Goal: Task Accomplishment & Management: Manage account settings

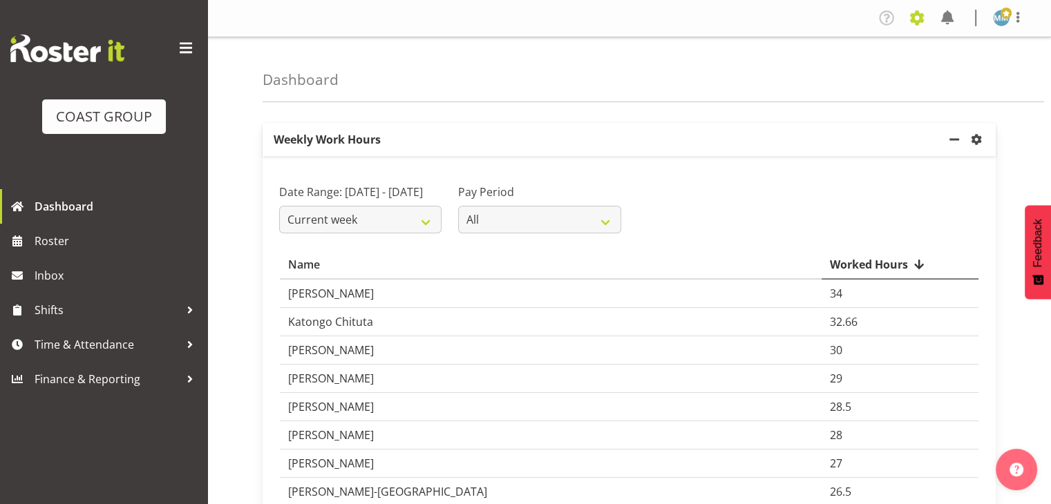
click at [916, 21] on span at bounding box center [917, 18] width 22 height 22
click at [852, 79] on link "Jobs" at bounding box center [861, 75] width 133 height 25
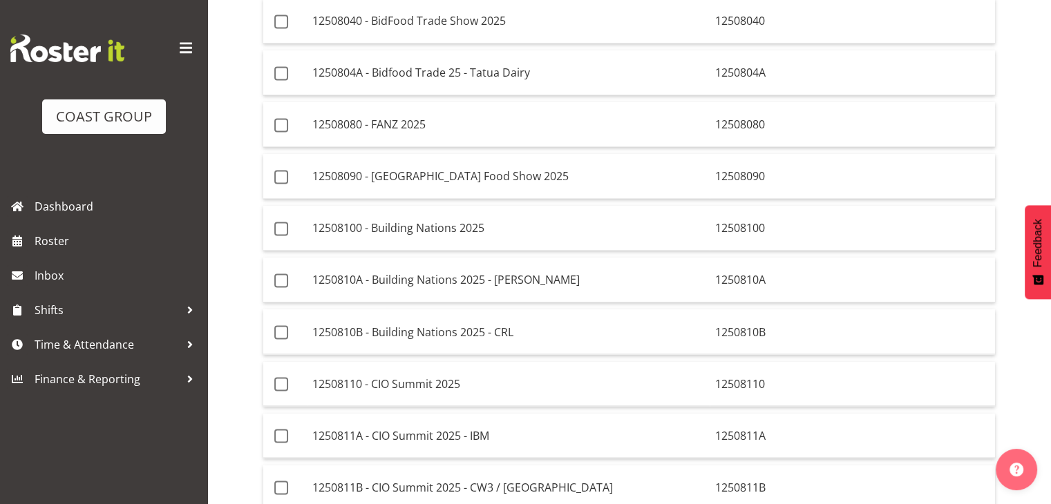
scroll to position [2352, 0]
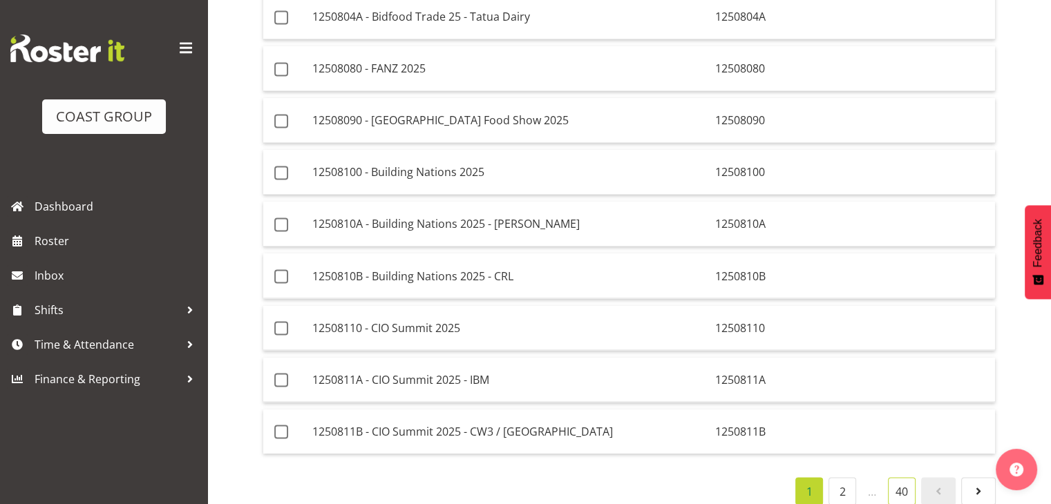
click at [908, 477] on link "40" at bounding box center [902, 491] width 28 height 28
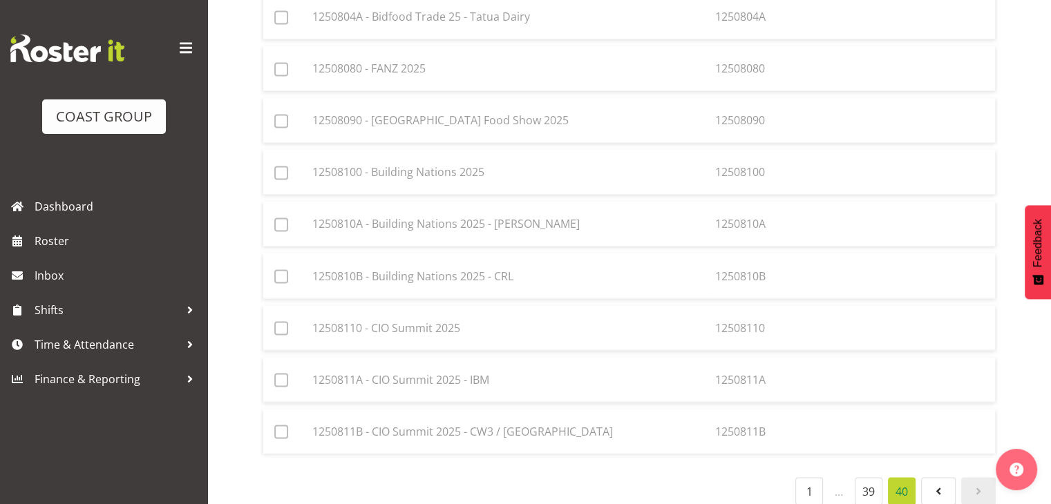
scroll to position [707, 0]
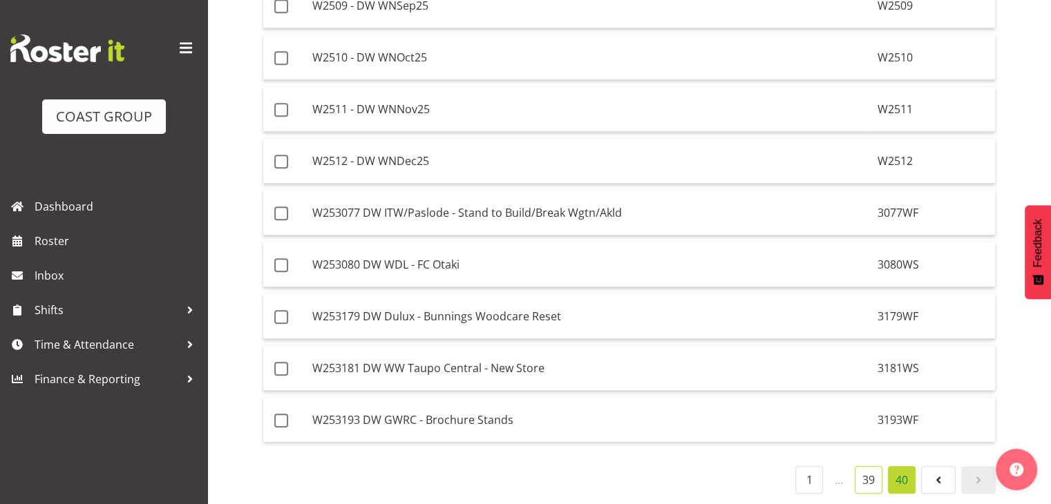
click at [872, 473] on link "39" at bounding box center [869, 480] width 28 height 28
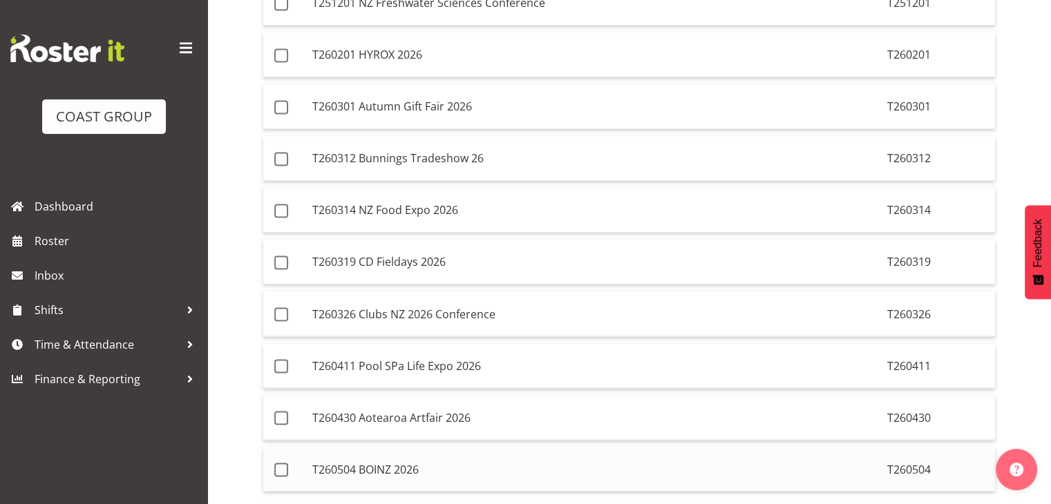
scroll to position [2352, 0]
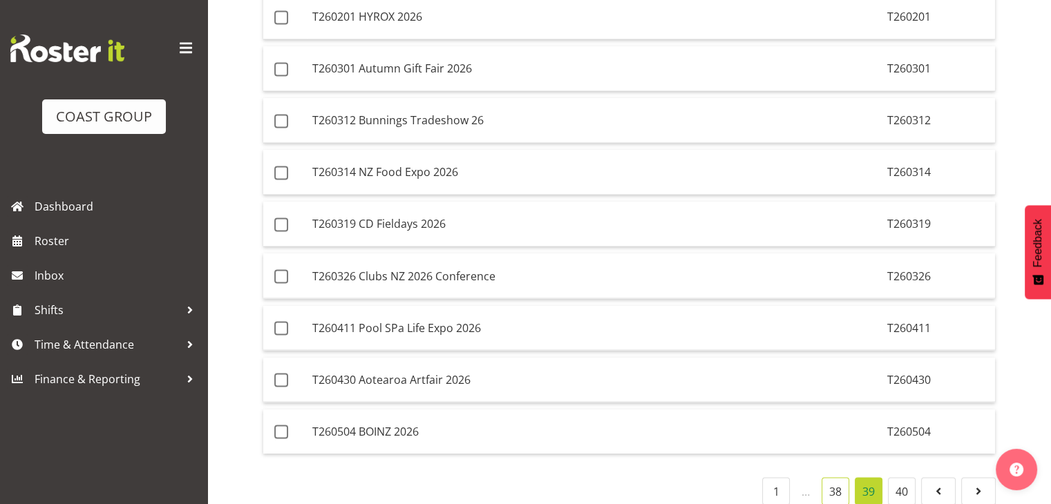
click at [834, 477] on link "38" at bounding box center [835, 491] width 28 height 28
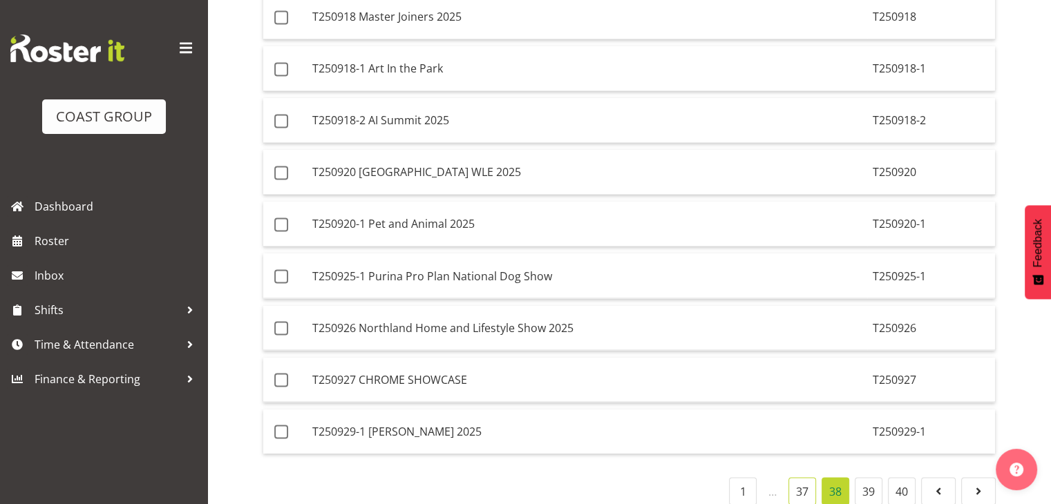
click at [798, 477] on link "37" at bounding box center [802, 491] width 28 height 28
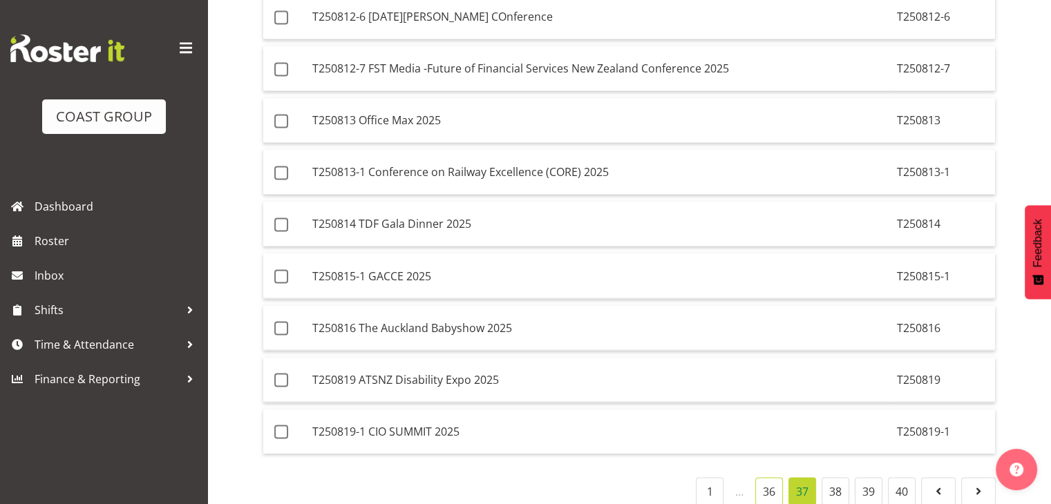
click at [764, 477] on link "36" at bounding box center [769, 491] width 28 height 28
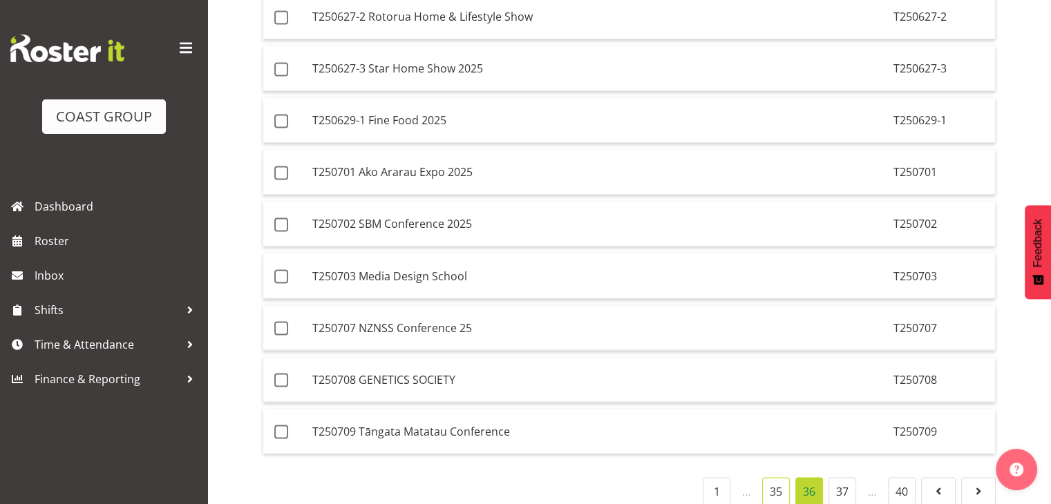
click at [772, 477] on link "35" at bounding box center [776, 491] width 28 height 28
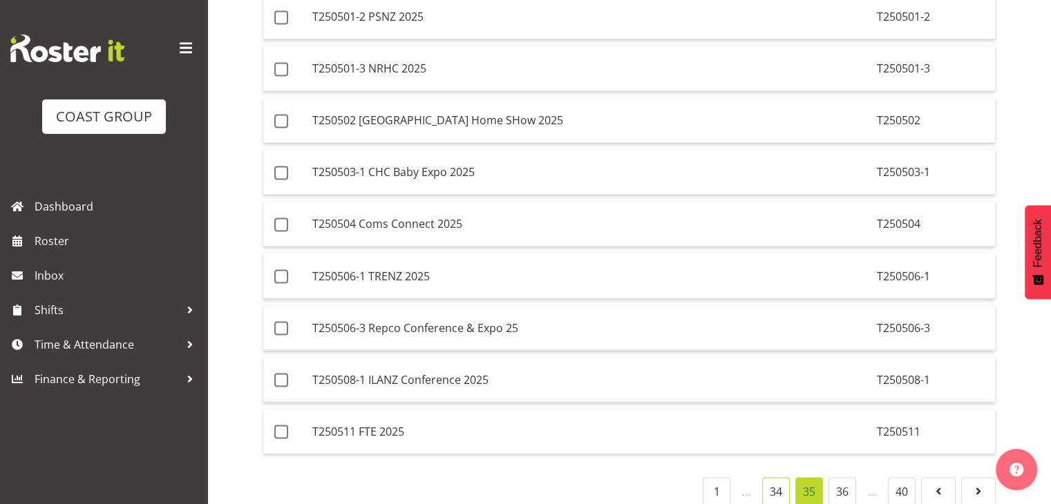
click at [780, 477] on link "34" at bounding box center [776, 491] width 28 height 28
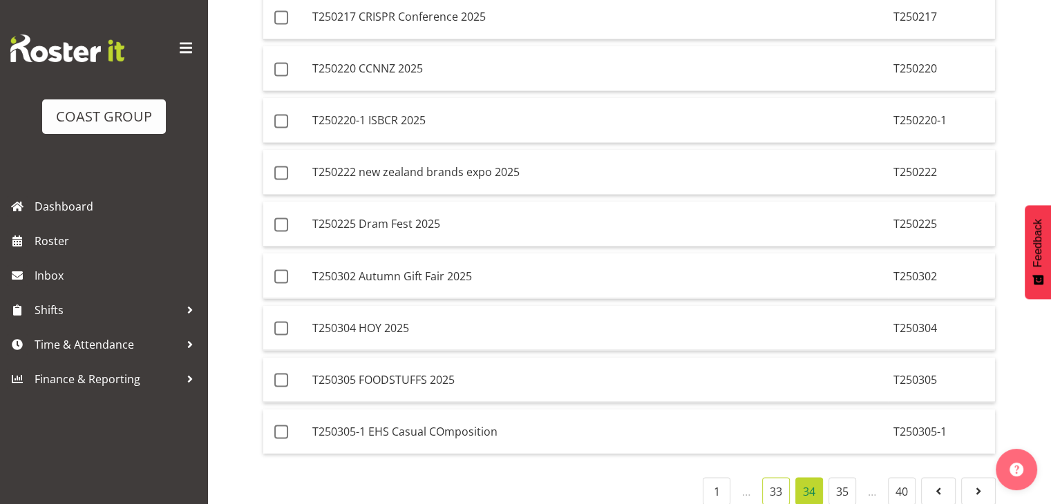
click at [779, 477] on link "33" at bounding box center [776, 491] width 28 height 28
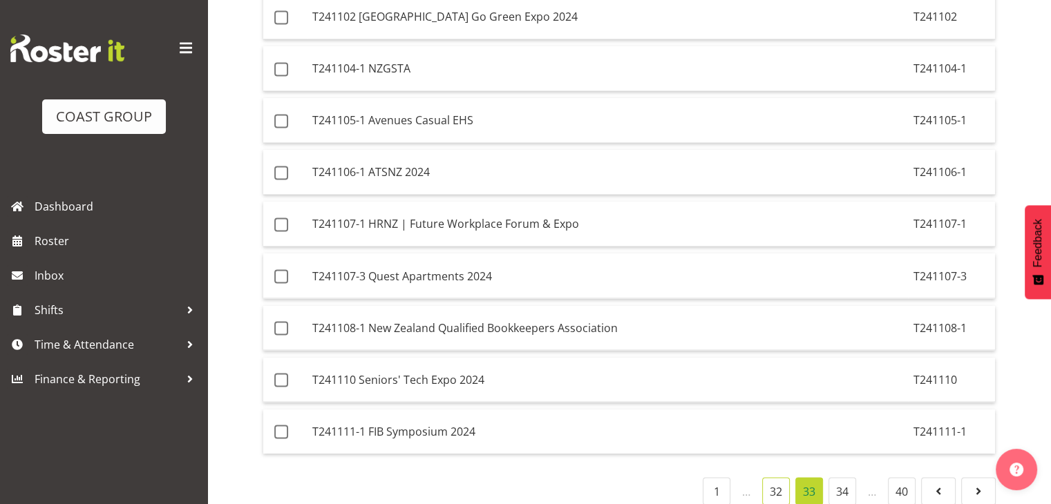
click at [776, 477] on link "32" at bounding box center [776, 491] width 28 height 28
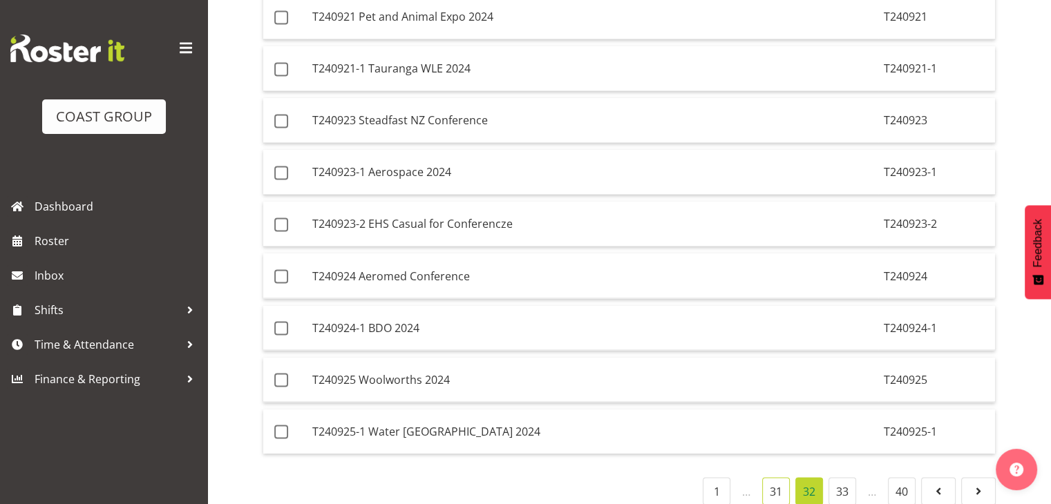
click at [774, 477] on link "31" at bounding box center [776, 491] width 28 height 28
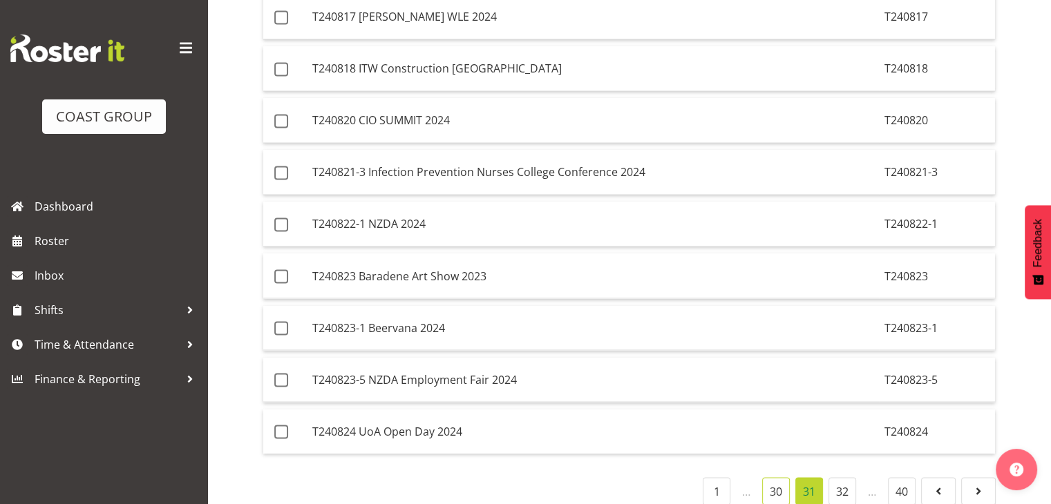
click at [766, 477] on link "30" at bounding box center [776, 491] width 28 height 28
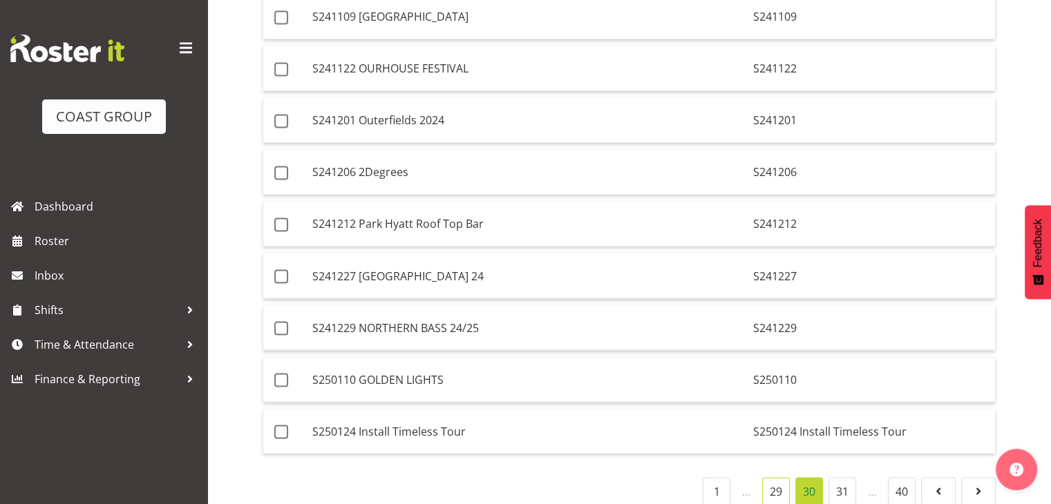
click at [765, 477] on link "29" at bounding box center [776, 491] width 28 height 28
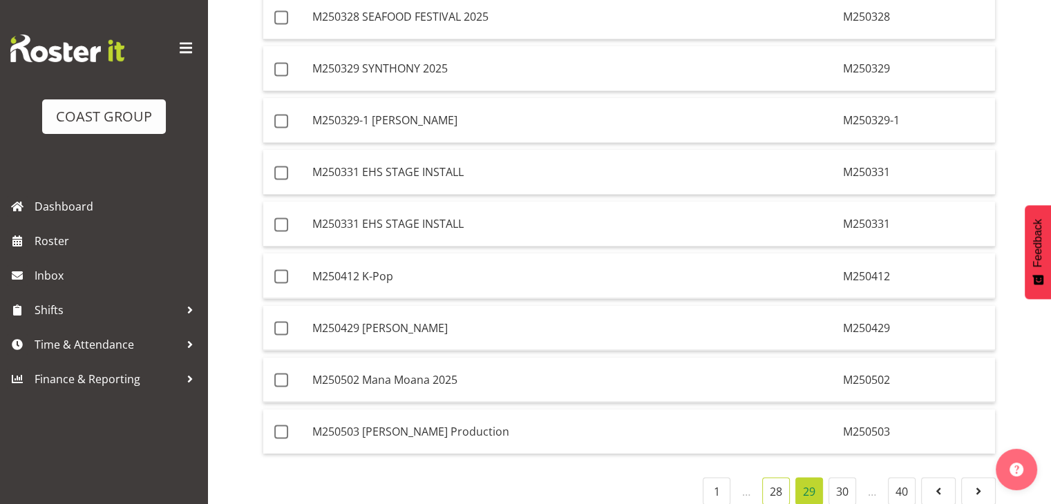
click at [771, 477] on link "28" at bounding box center [776, 491] width 28 height 28
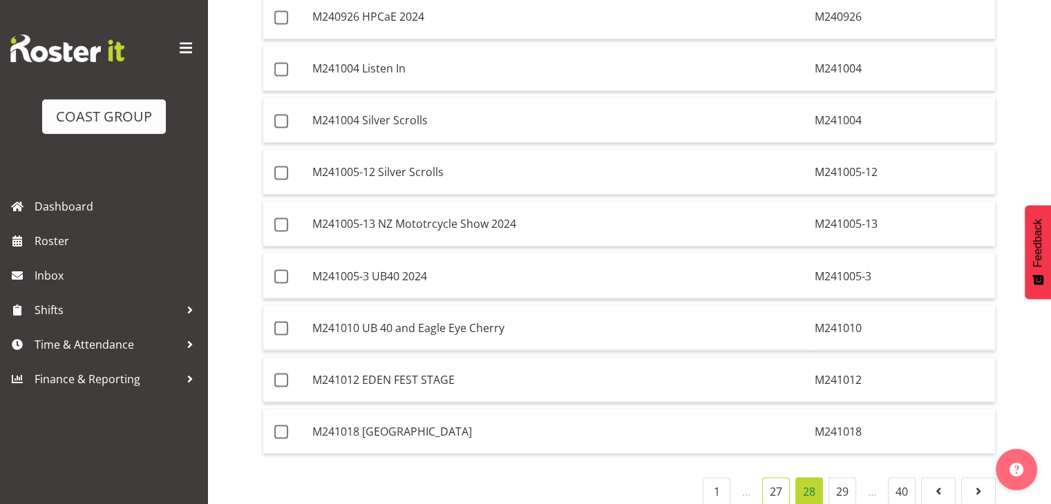
click at [776, 477] on link "27" at bounding box center [776, 491] width 28 height 28
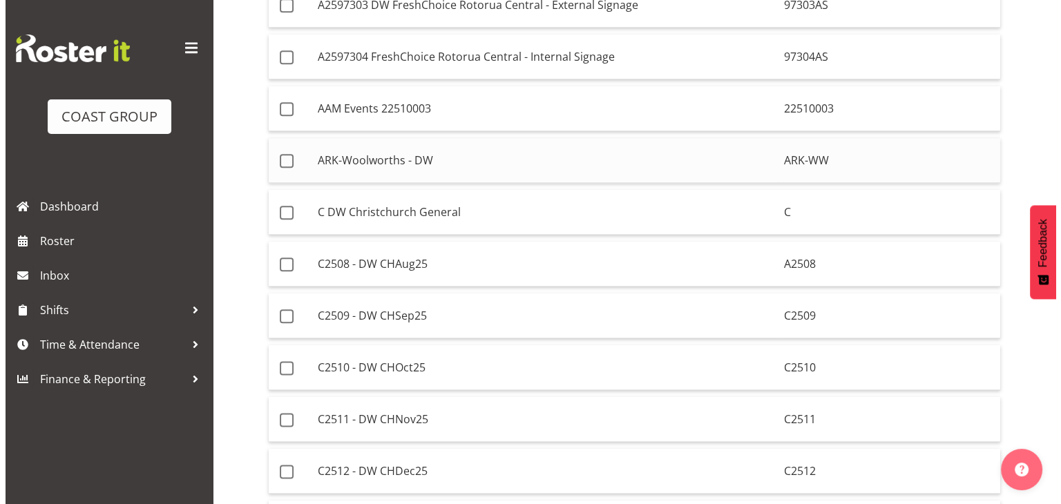
scroll to position [1661, 0]
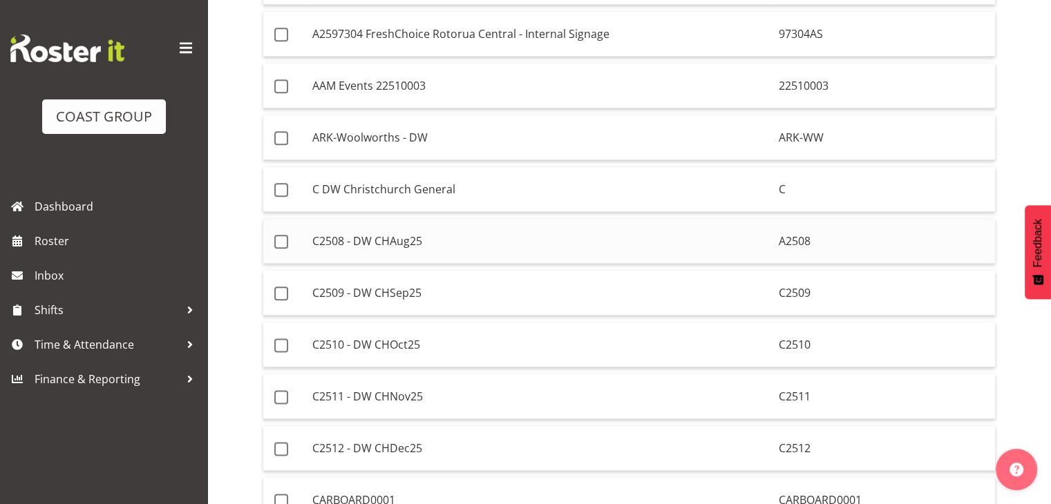
click at [495, 227] on td "C2508 - DW CHAug25" at bounding box center [540, 241] width 466 height 45
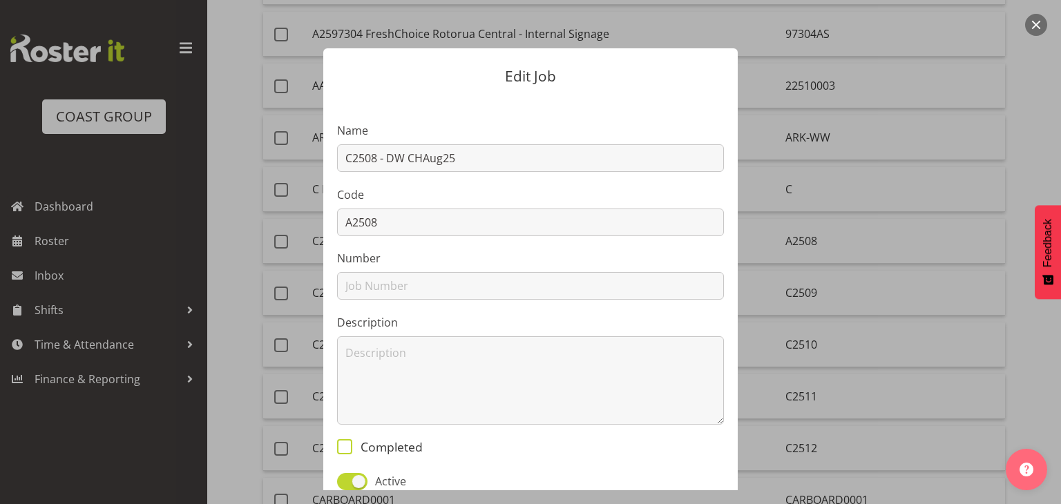
click at [341, 445] on span at bounding box center [344, 446] width 15 height 15
click at [341, 445] on input "Completed" at bounding box center [341, 446] width 9 height 9
checkbox input "true"
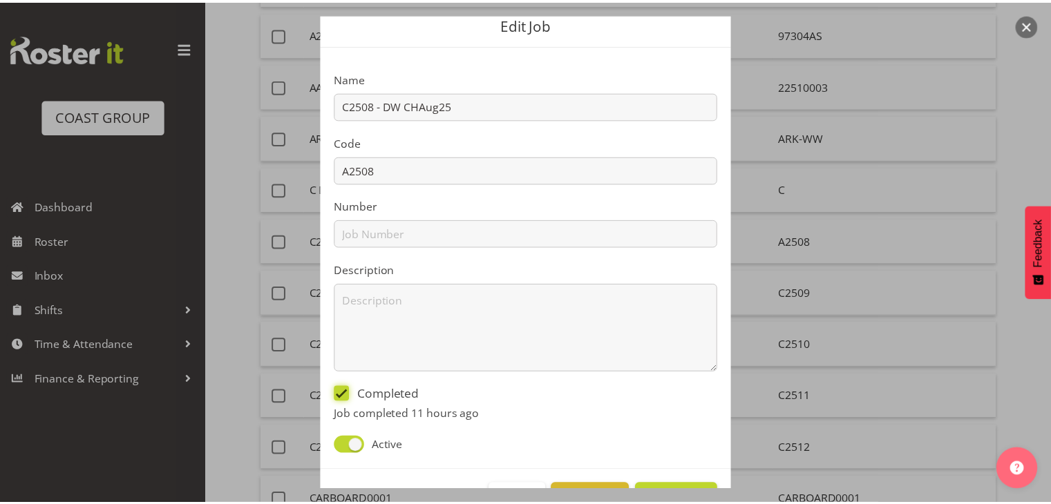
scroll to position [98, 0]
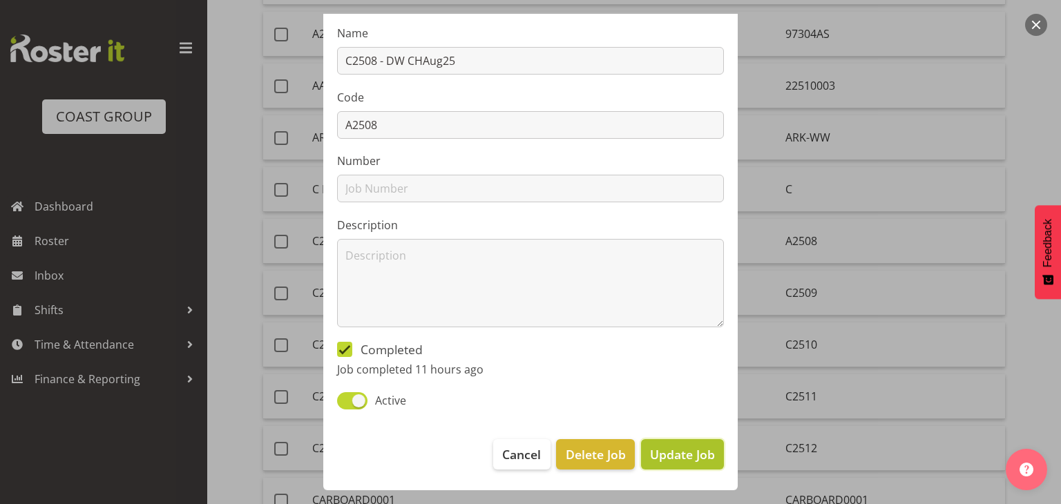
click at [678, 452] on span "Update Job" at bounding box center [682, 455] width 65 height 18
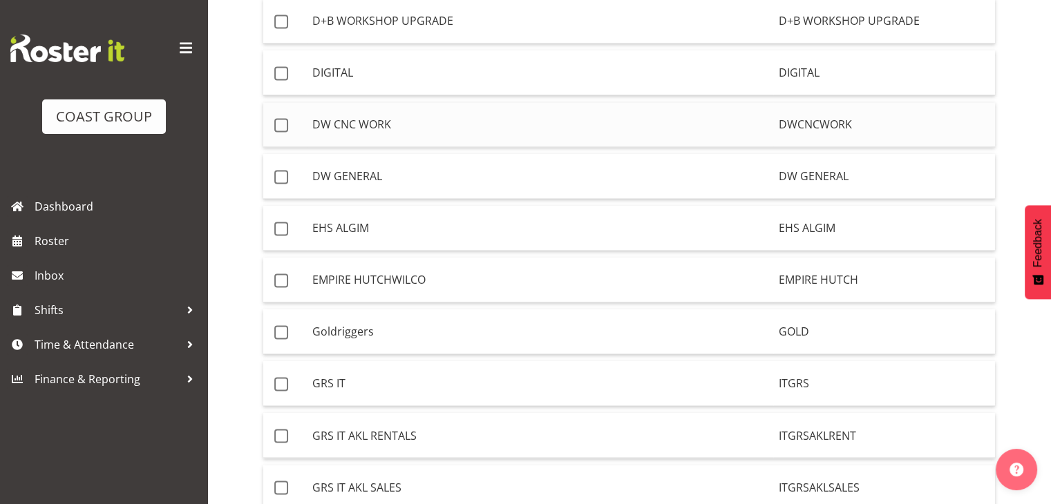
scroll to position [2352, 0]
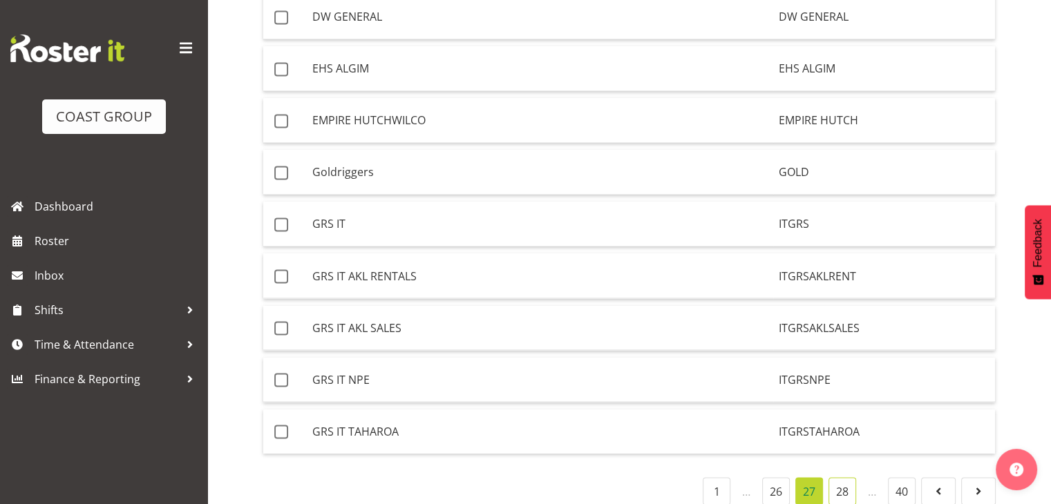
click at [843, 477] on link "28" at bounding box center [842, 491] width 28 height 28
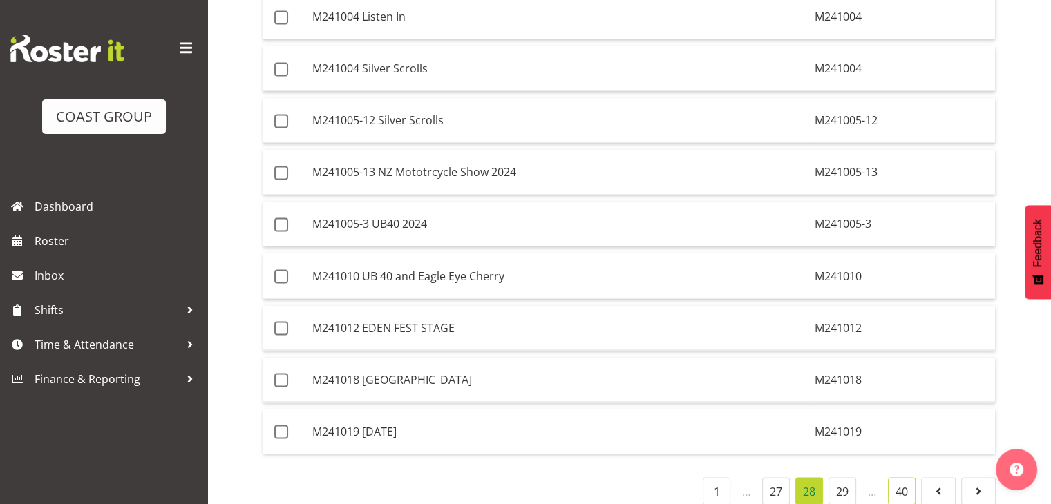
click at [899, 477] on link "40" at bounding box center [902, 491] width 28 height 28
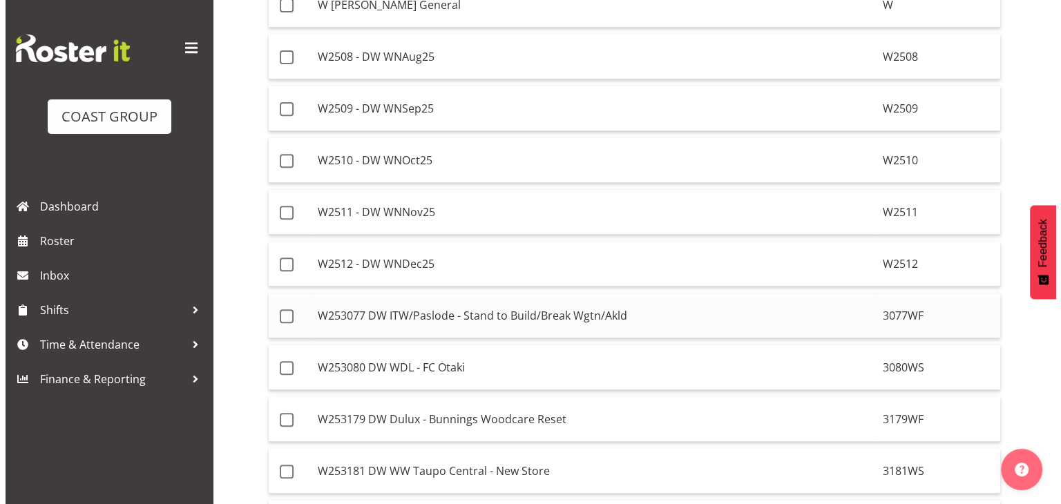
scroll to position [518, 0]
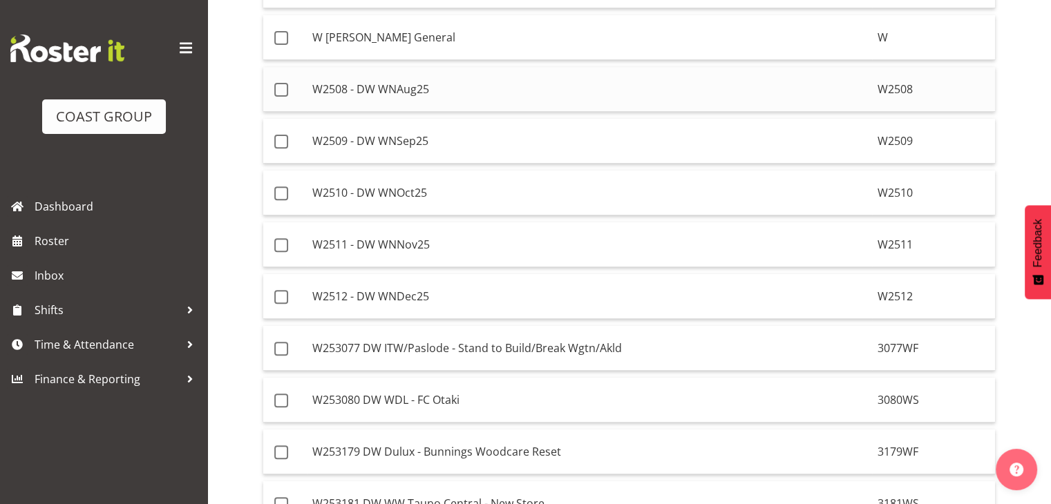
click at [450, 81] on td "W2508 - DW WNAug25" at bounding box center [589, 89] width 565 height 45
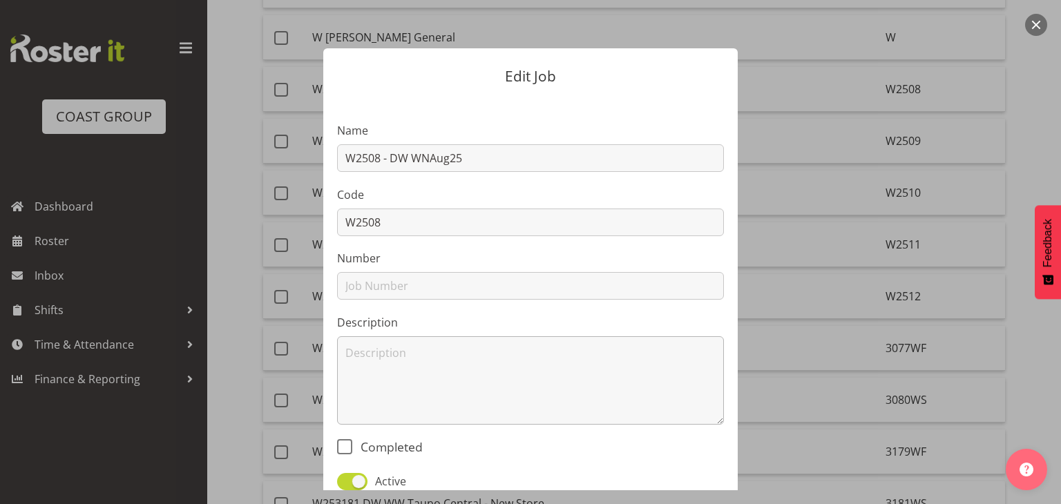
drag, startPoint x: 338, startPoint y: 441, endPoint x: 460, endPoint y: 370, distance: 141.8
click at [345, 438] on section "Name W2508 - DW WNAug25 Code W2508 Number Description Completed Active" at bounding box center [530, 301] width 414 height 409
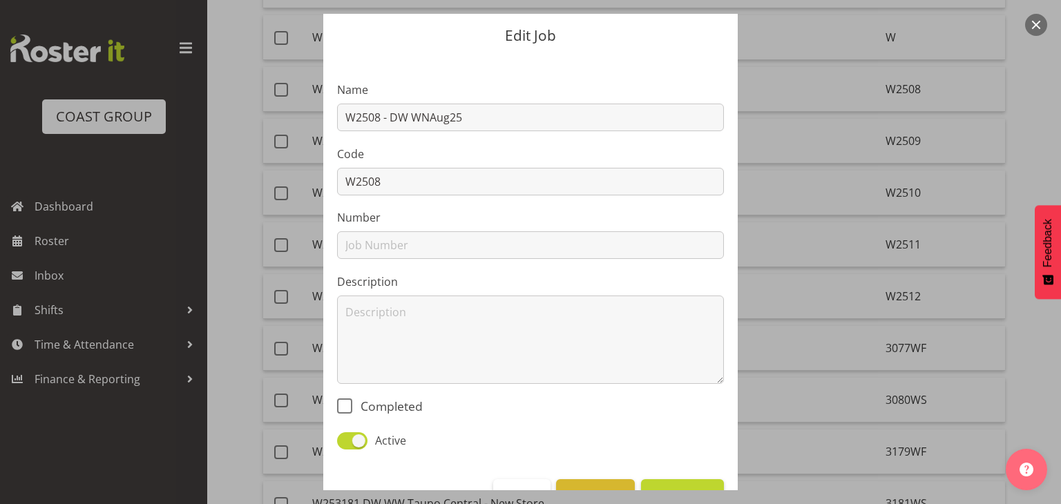
scroll to position [82, 0]
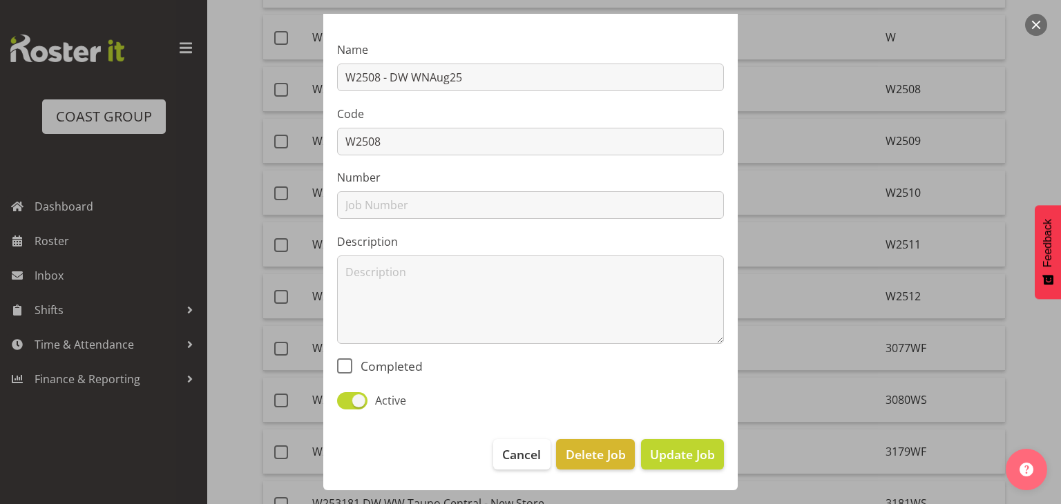
drag, startPoint x: 342, startPoint y: 363, endPoint x: 442, endPoint y: 374, distance: 100.8
click at [343, 363] on span at bounding box center [344, 366] width 15 height 15
click at [343, 363] on input "Completed" at bounding box center [341, 365] width 9 height 9
checkbox input "true"
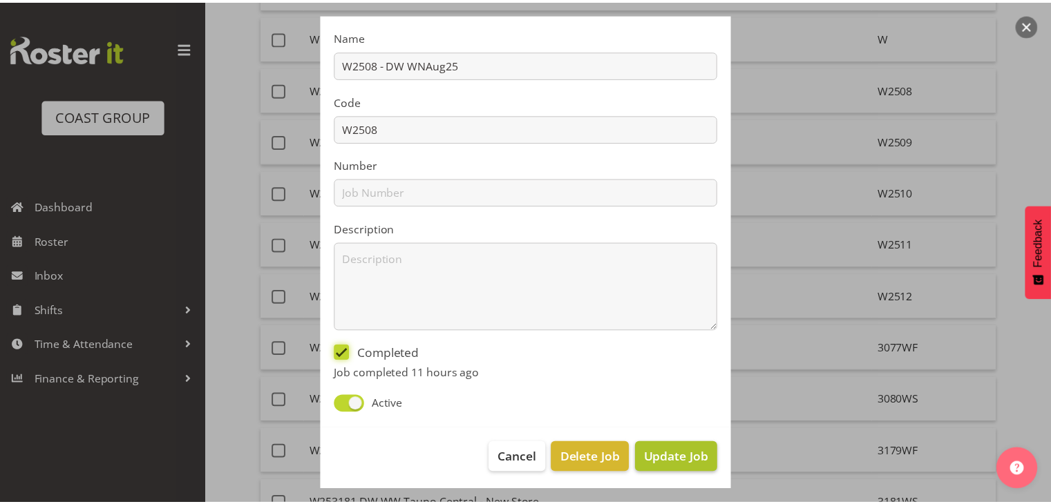
scroll to position [98, 0]
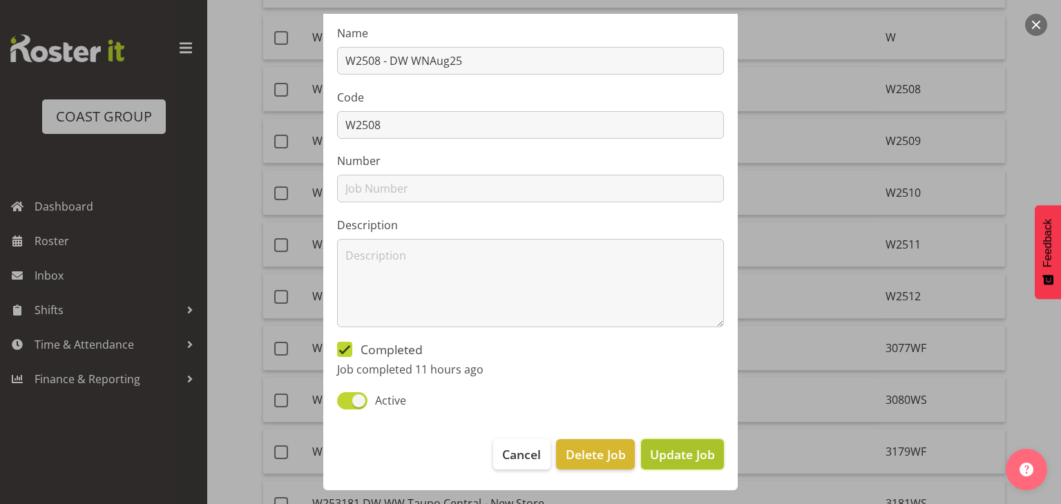
click at [690, 448] on span "Update Job" at bounding box center [682, 455] width 65 height 18
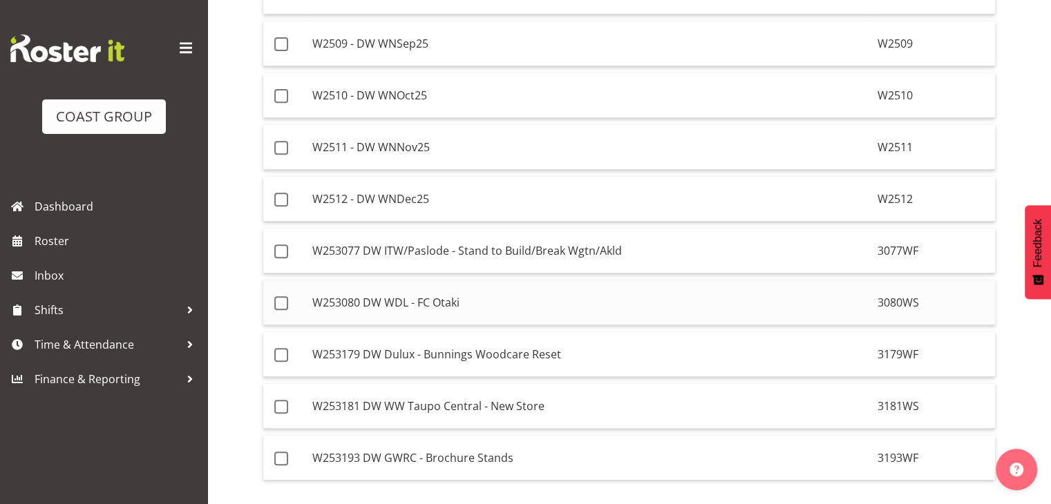
scroll to position [605, 0]
